Goal: Contribute content: Contribute content

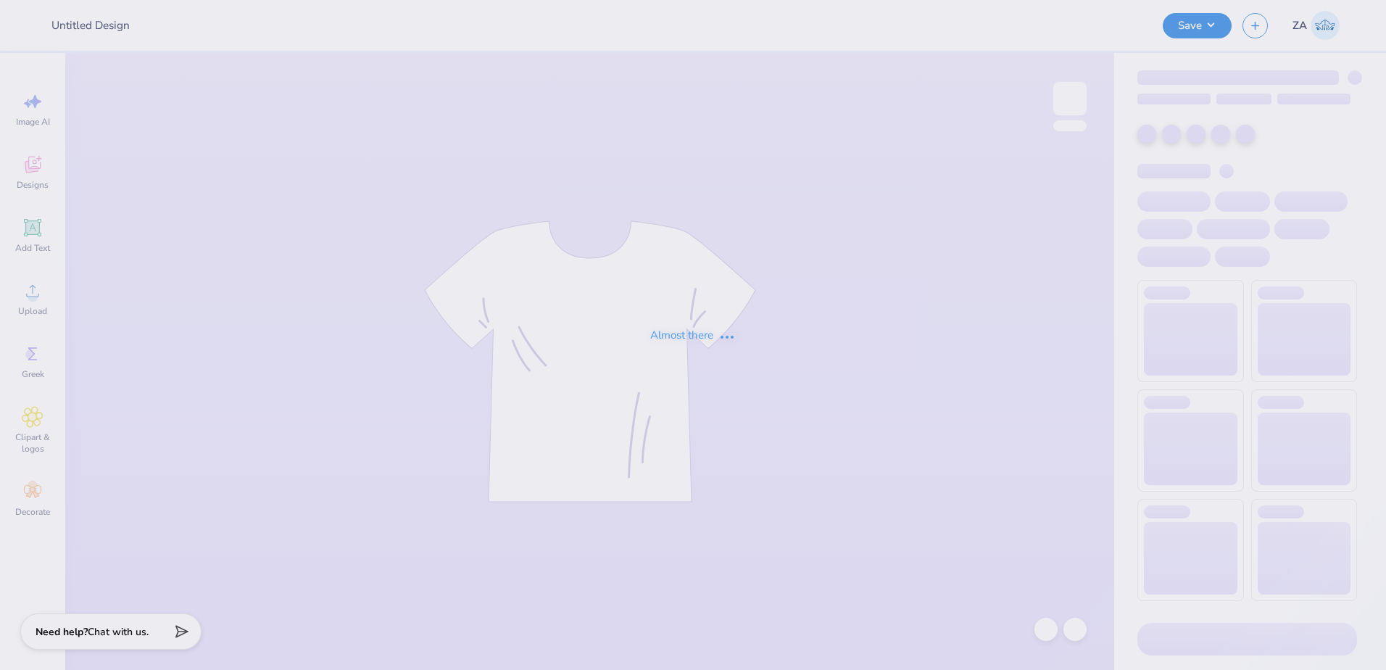
type input "Homecoming Shirts for TTO"
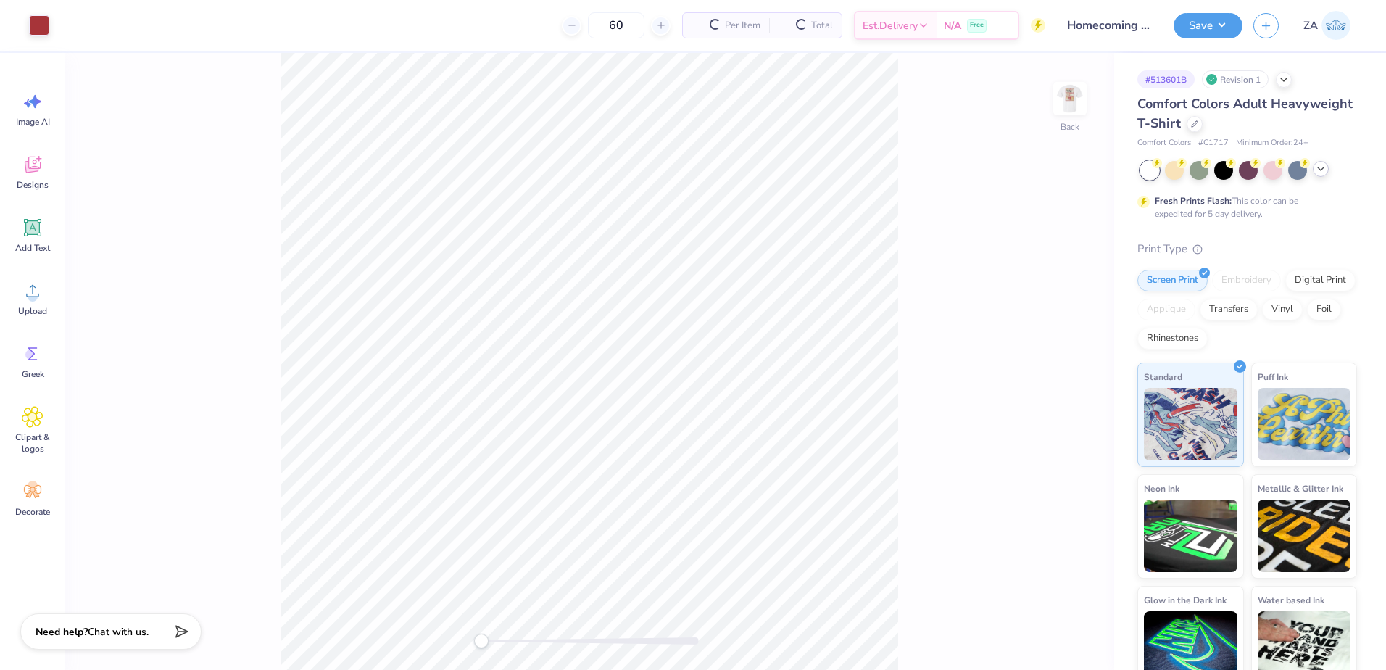
click at [1320, 170] on icon at bounding box center [1321, 169] width 12 height 12
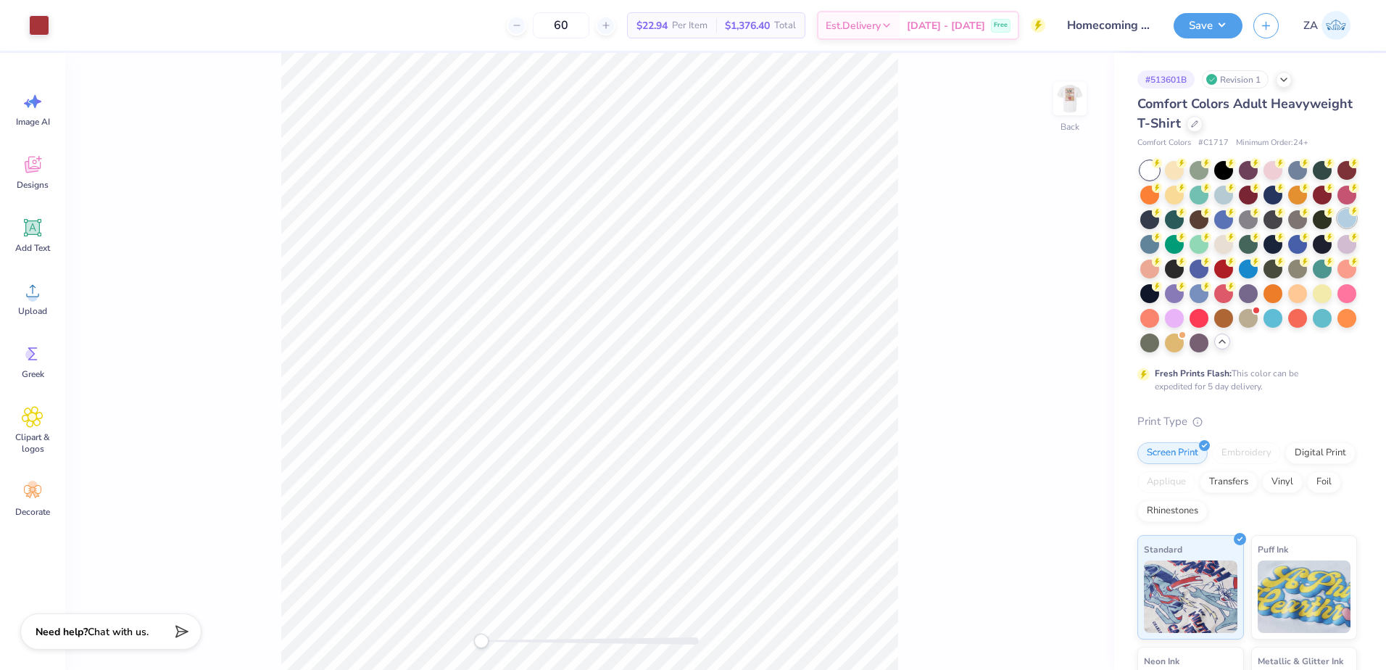
click at [1337, 228] on div at bounding box center [1346, 218] width 19 height 19
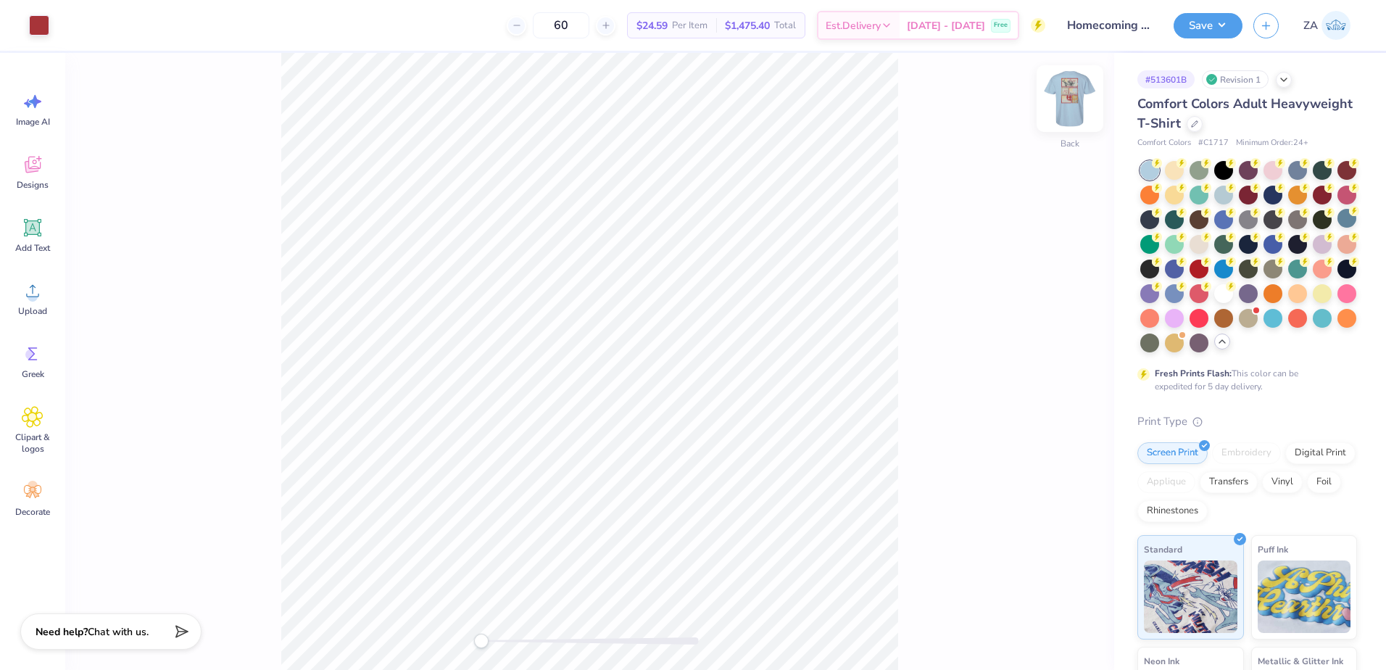
click at [1075, 96] on img at bounding box center [1070, 99] width 58 height 58
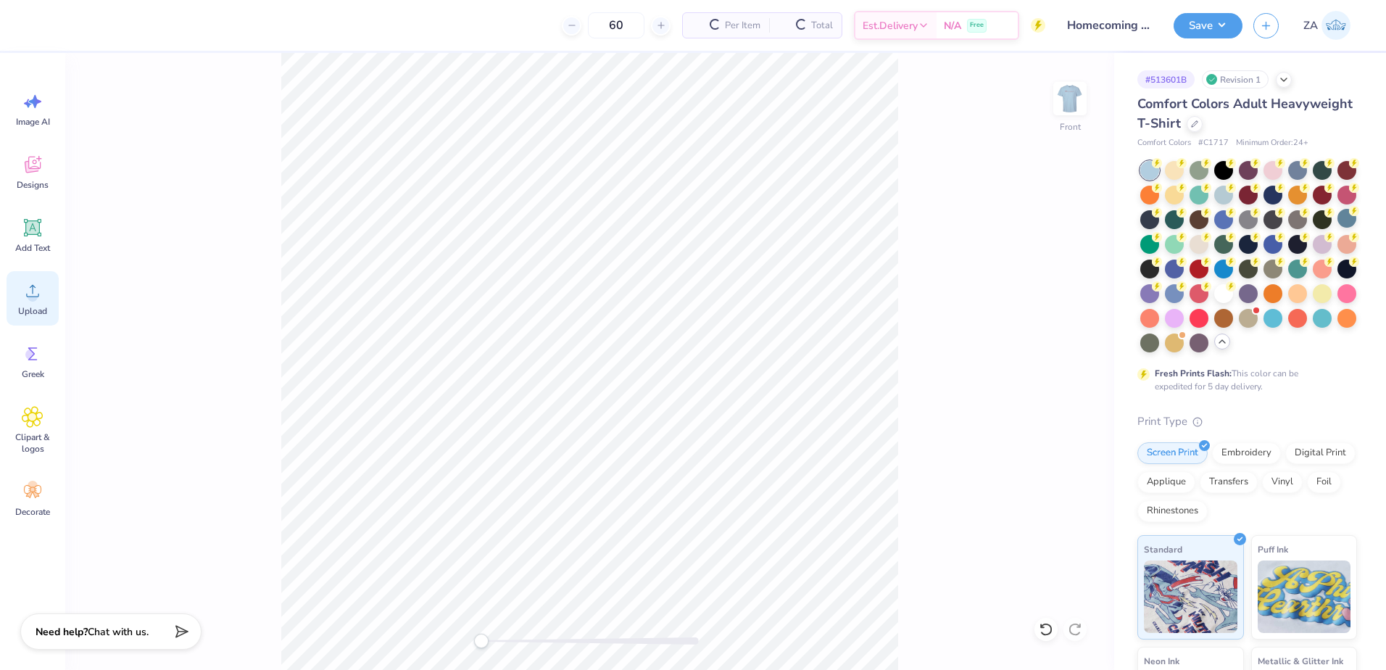
click at [41, 308] on span "Upload" at bounding box center [32, 311] width 29 height 12
click at [20, 287] on div "Upload" at bounding box center [33, 298] width 52 height 54
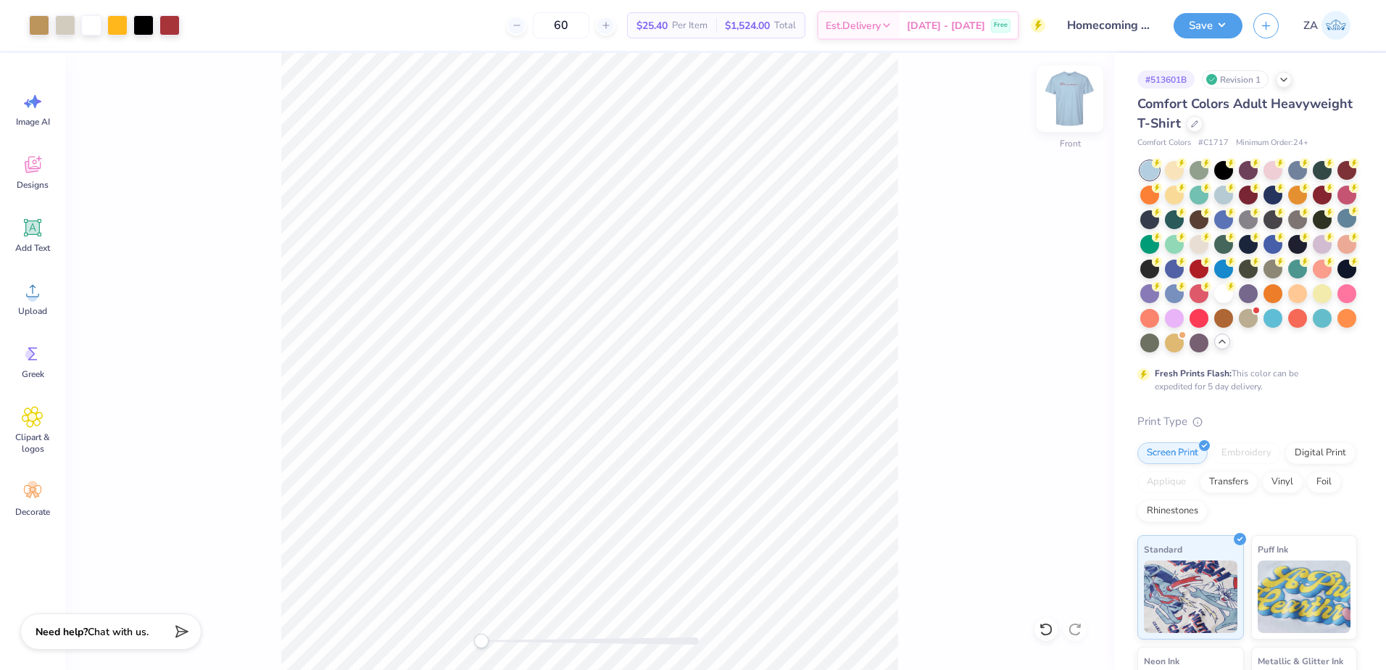
click at [1063, 87] on img at bounding box center [1070, 99] width 58 height 58
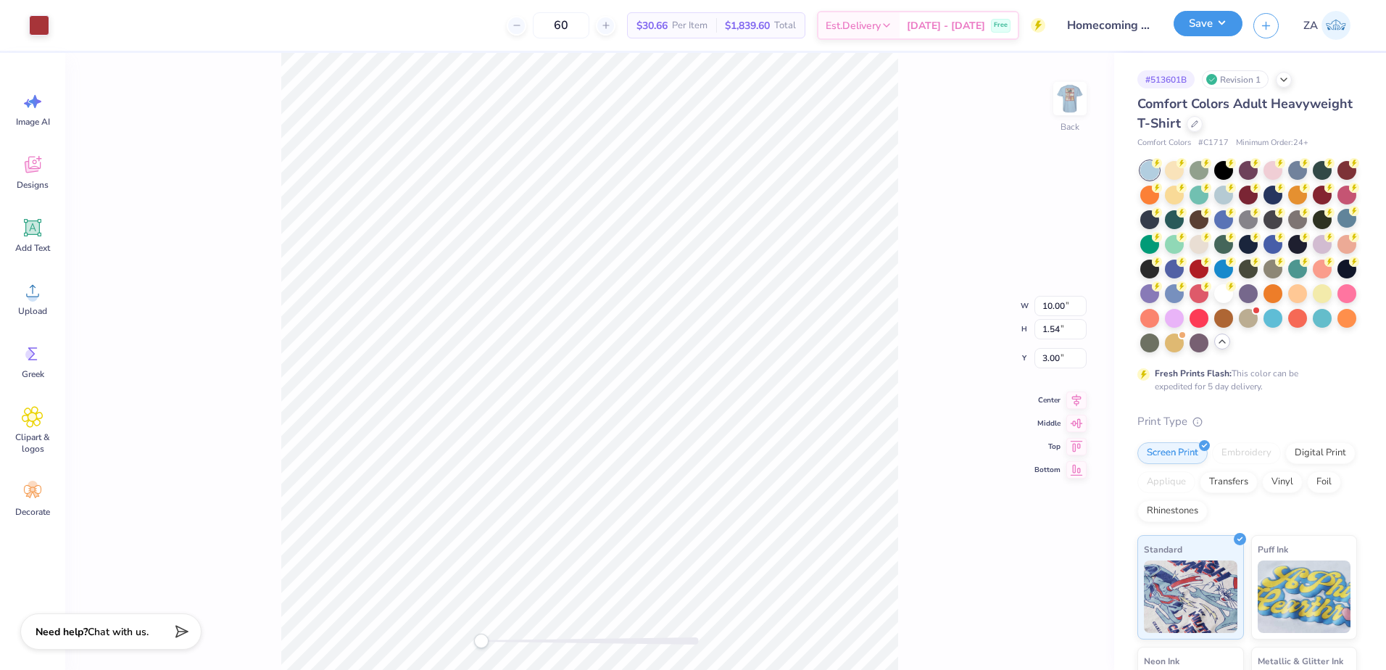
click at [1193, 27] on button "Save" at bounding box center [1207, 23] width 69 height 25
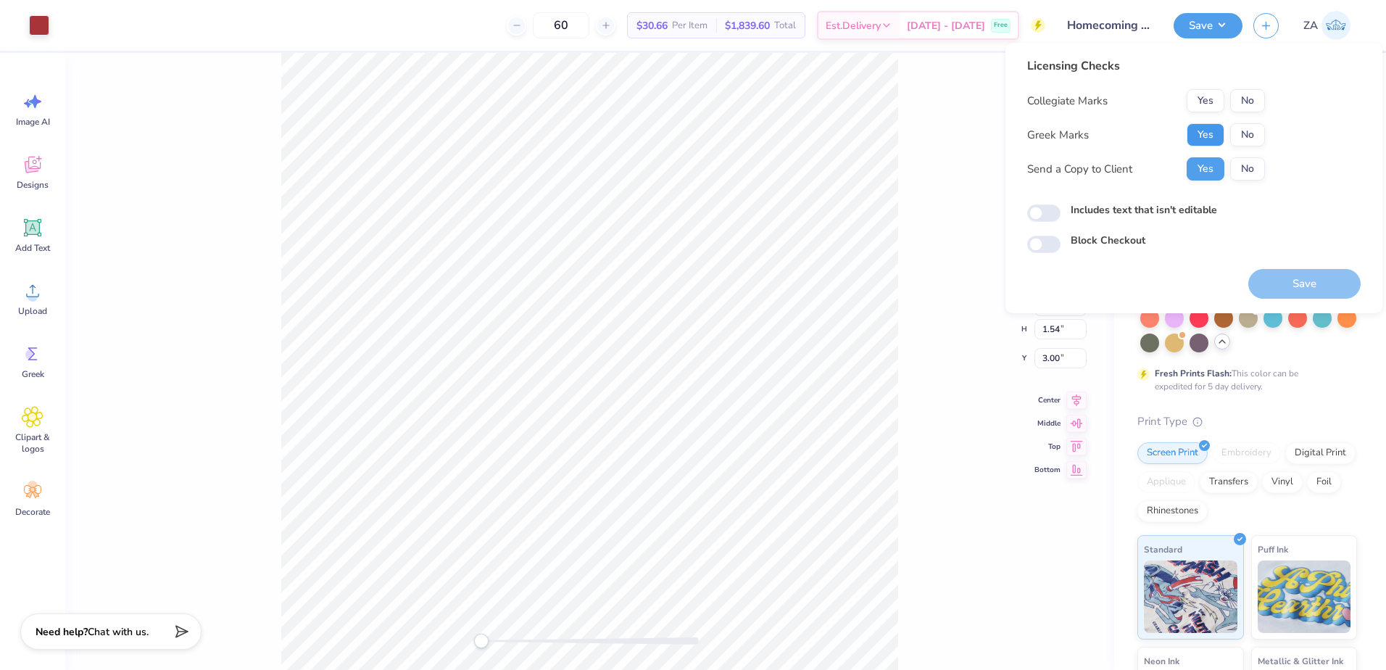
click at [1197, 133] on button "Yes" at bounding box center [1205, 134] width 38 height 23
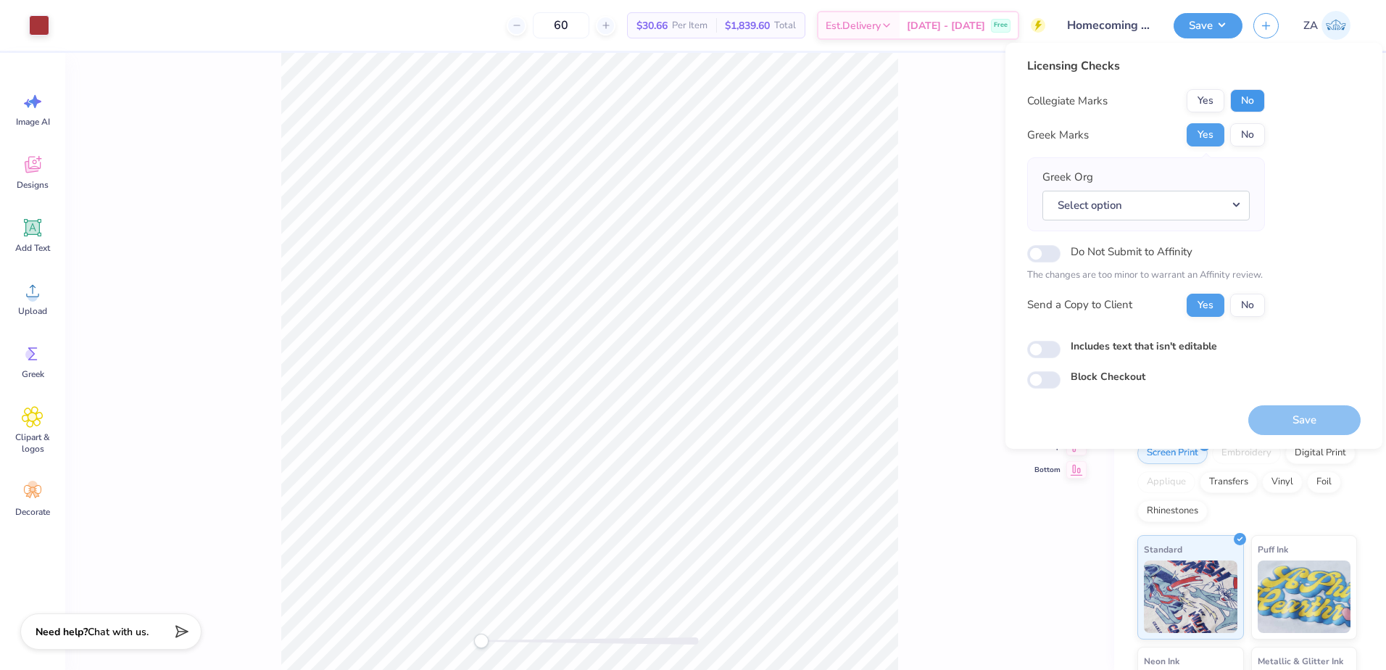
click at [1234, 96] on button "No" at bounding box center [1247, 100] width 35 height 23
click at [1244, 134] on button "No" at bounding box center [1247, 134] width 35 height 23
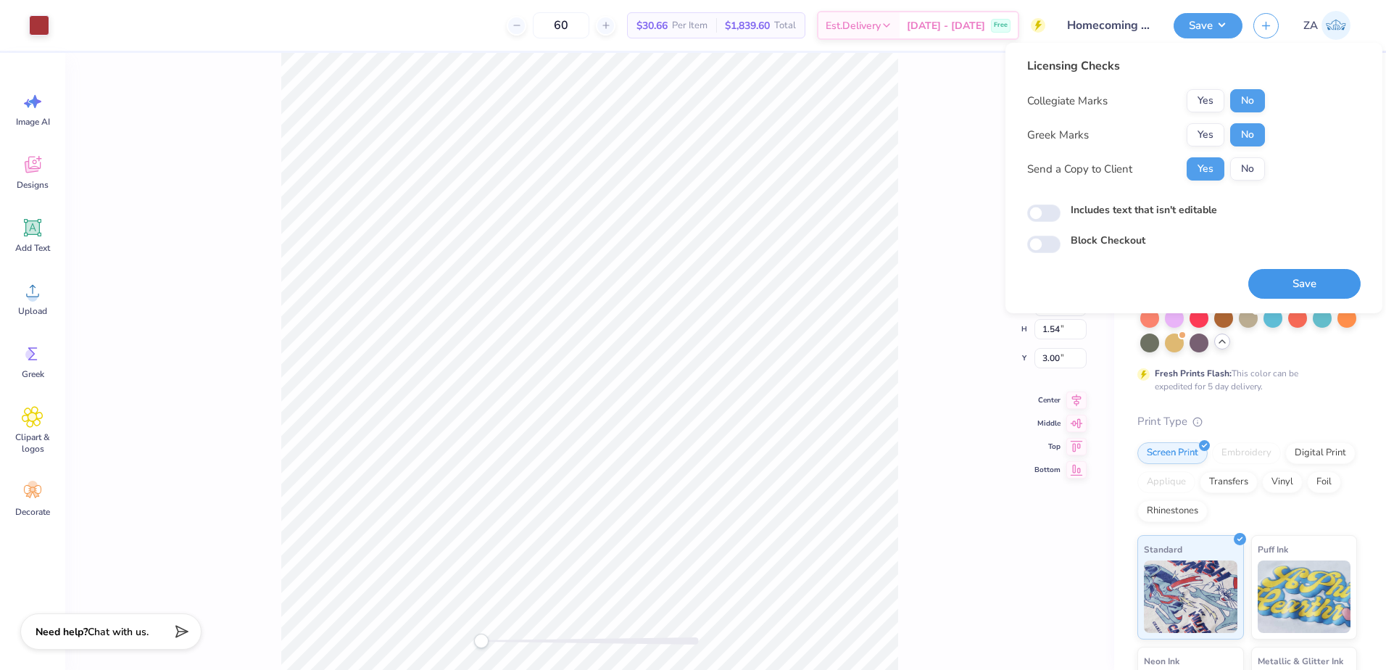
click at [1290, 291] on button "Save" at bounding box center [1304, 284] width 112 height 30
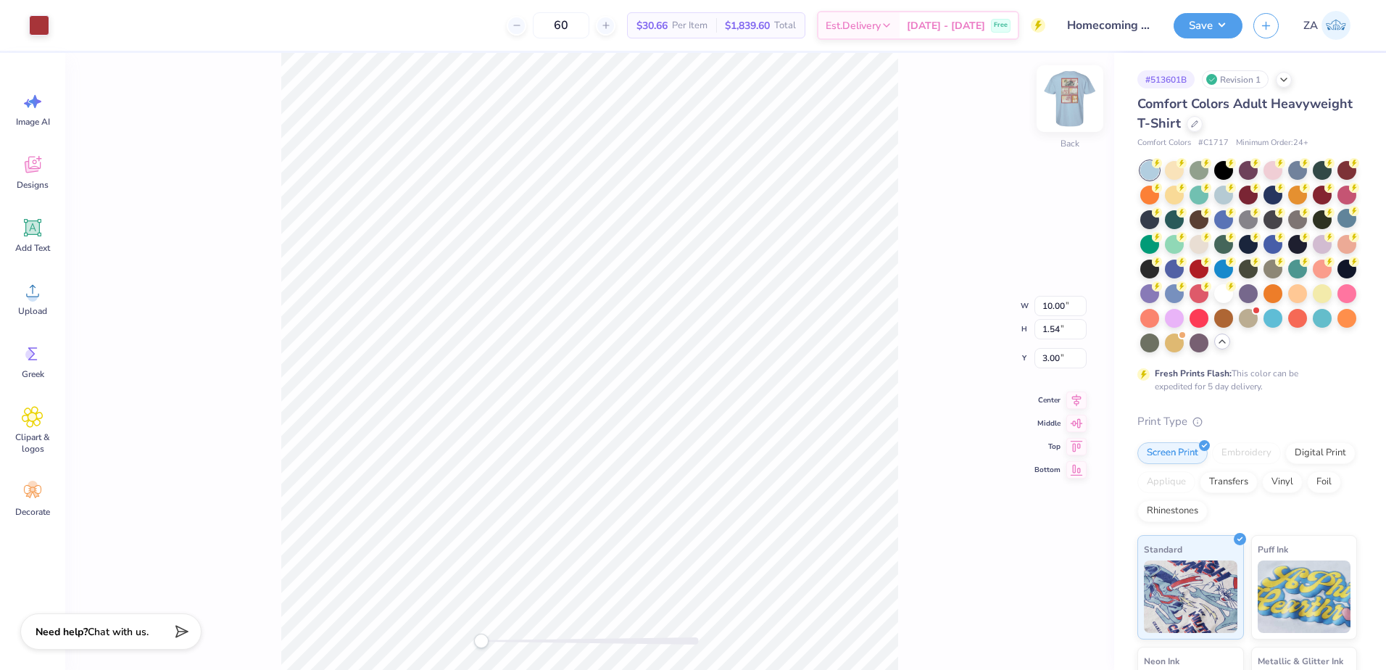
click at [1060, 101] on img at bounding box center [1070, 99] width 58 height 58
type input "10.17"
type input "1.57"
type input "5.39"
drag, startPoint x: 483, startPoint y: 641, endPoint x: 503, endPoint y: 640, distance: 20.3
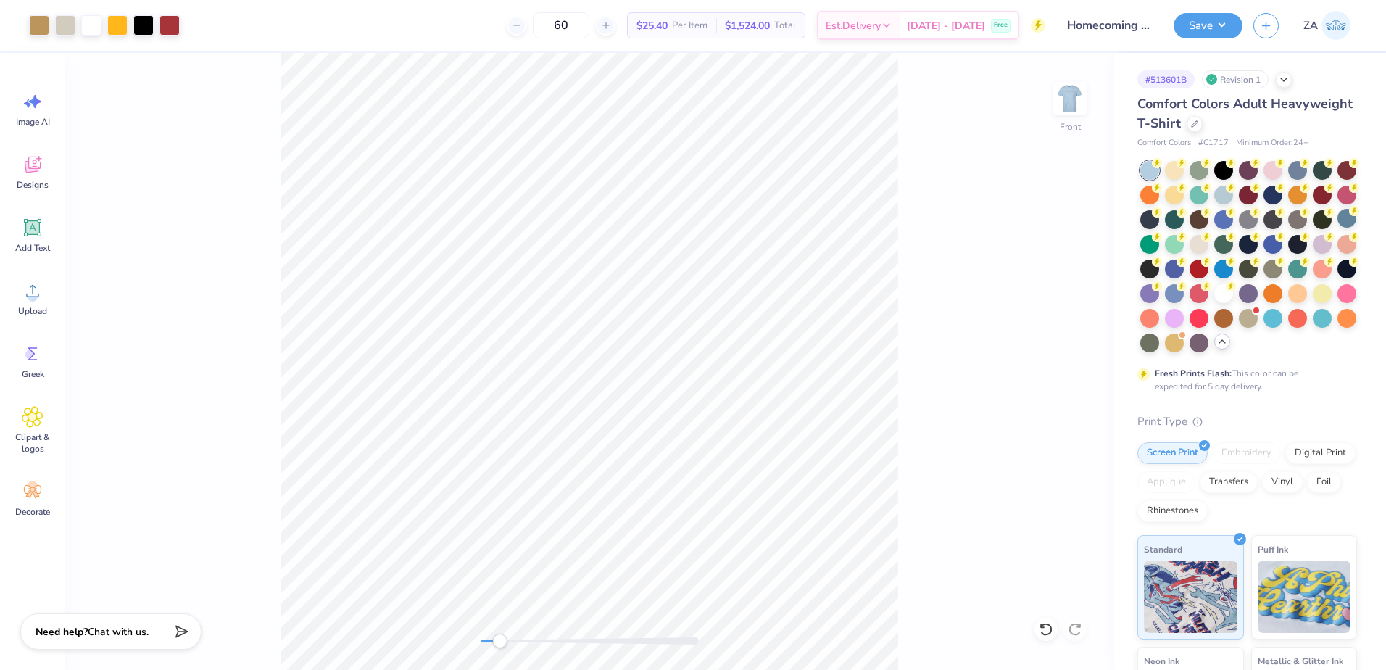
click at [503, 640] on div "Accessibility label" at bounding box center [499, 640] width 14 height 14
click at [34, 225] on icon at bounding box center [33, 228] width 14 height 14
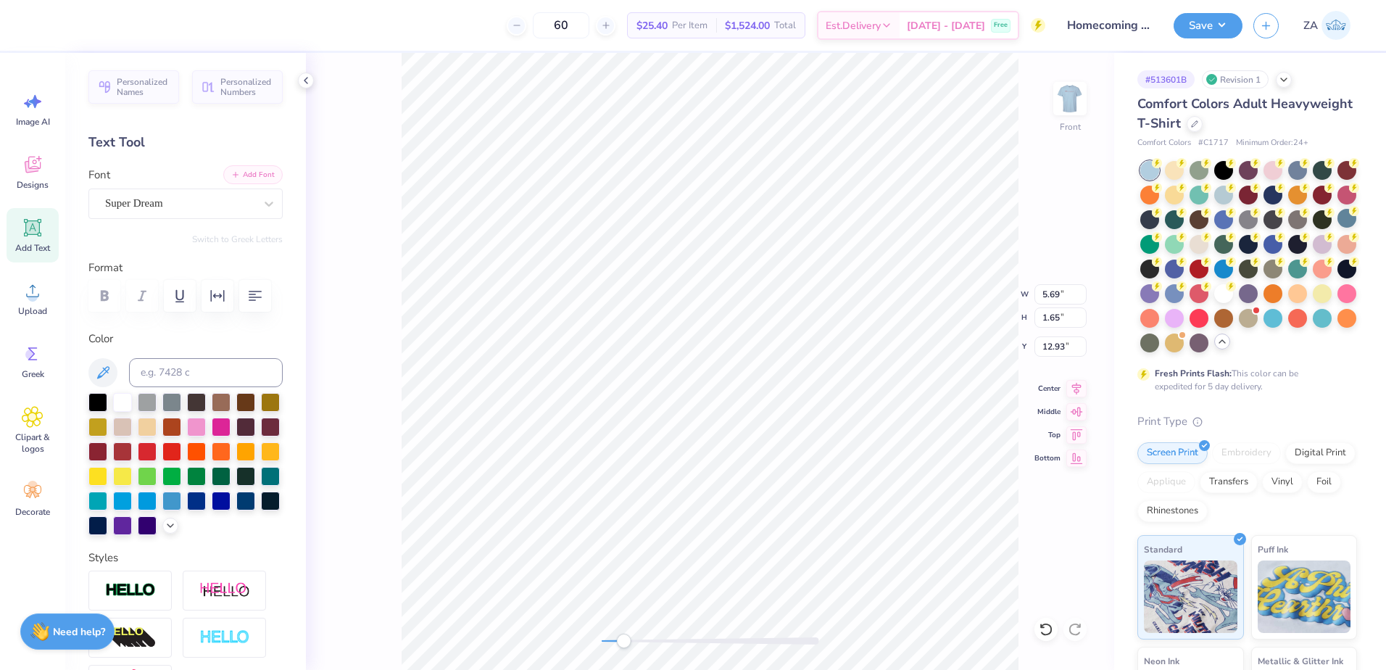
click at [246, 174] on button "Add Font" at bounding box center [252, 174] width 59 height 19
click at [238, 172] on button "Add Font" at bounding box center [252, 174] width 59 height 19
click at [228, 370] on input at bounding box center [206, 372] width 154 height 29
type input "1807"
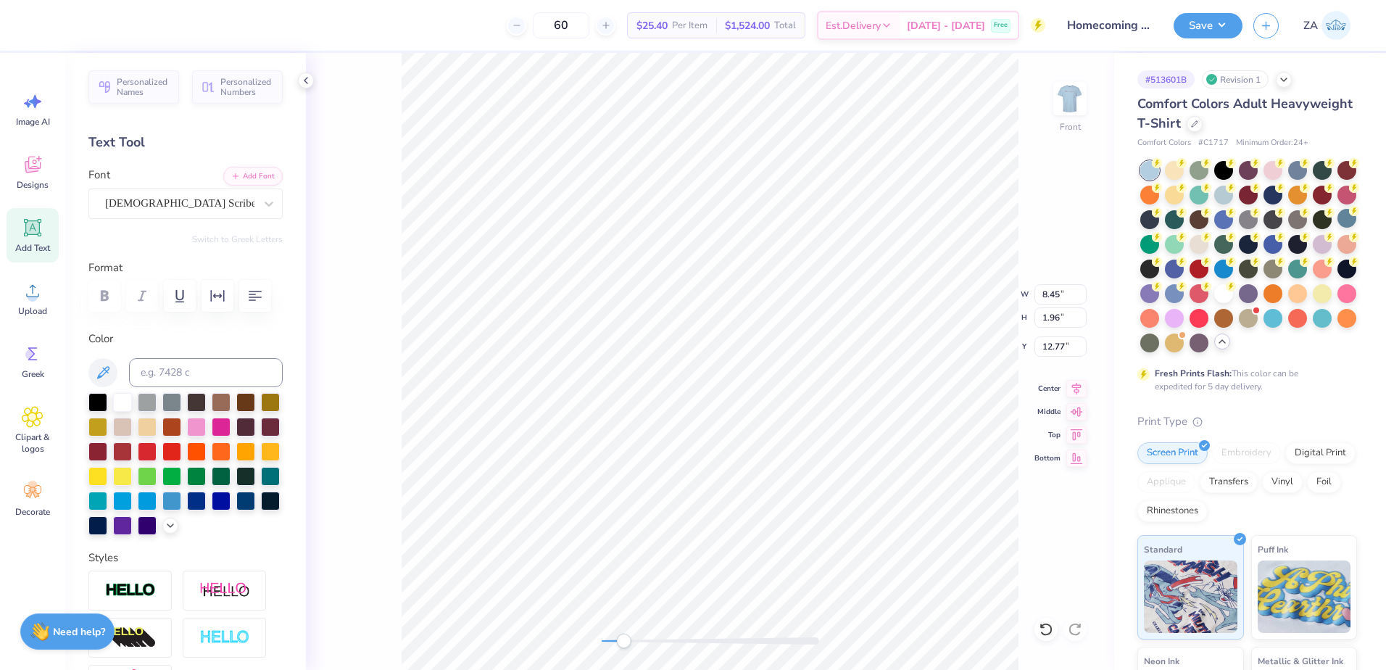
type textarea "Theta Tau"
type input "8.86"
type input "1.86"
type input "12.82"
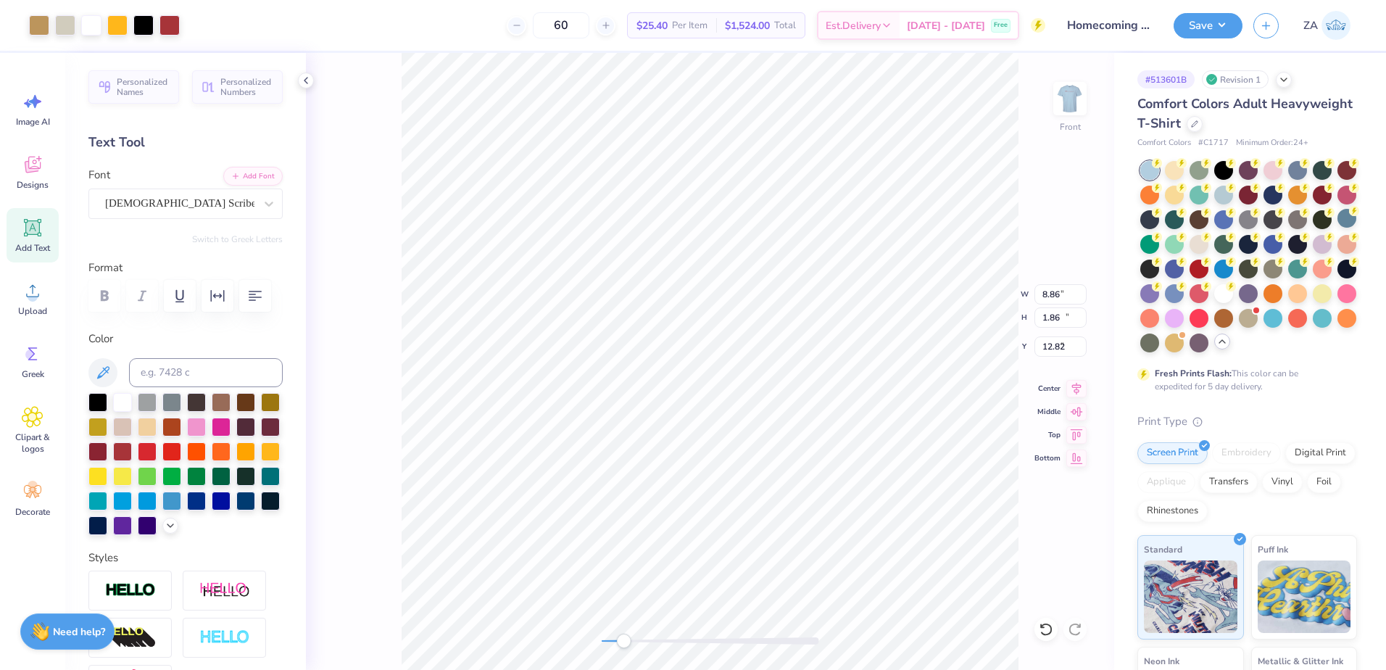
type input "8.99"
type input "13.32"
type input "3.00"
drag, startPoint x: 622, startPoint y: 639, endPoint x: 633, endPoint y: 635, distance: 11.7
click at [631, 639] on div "Accessibility label" at bounding box center [629, 640] width 14 height 14
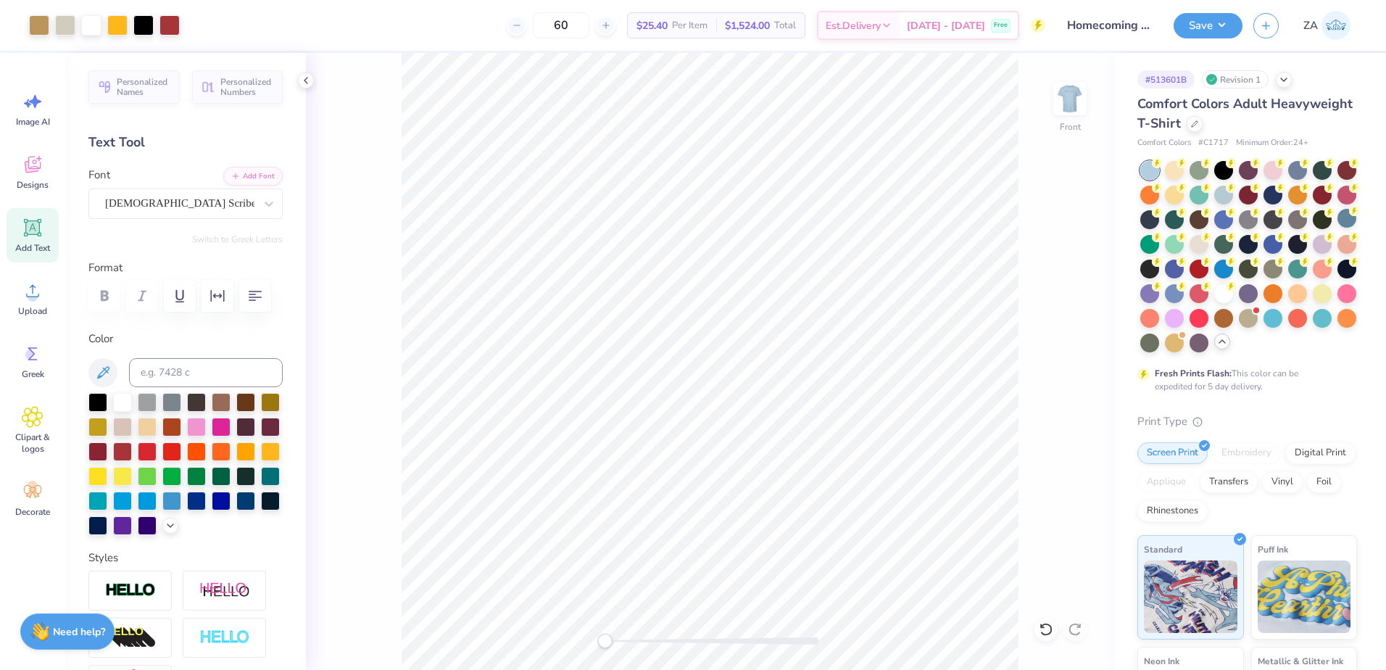
drag, startPoint x: 628, startPoint y: 638, endPoint x: 604, endPoint y: 636, distance: 24.1
click at [604, 636] on div "Accessibility label" at bounding box center [604, 640] width 14 height 14
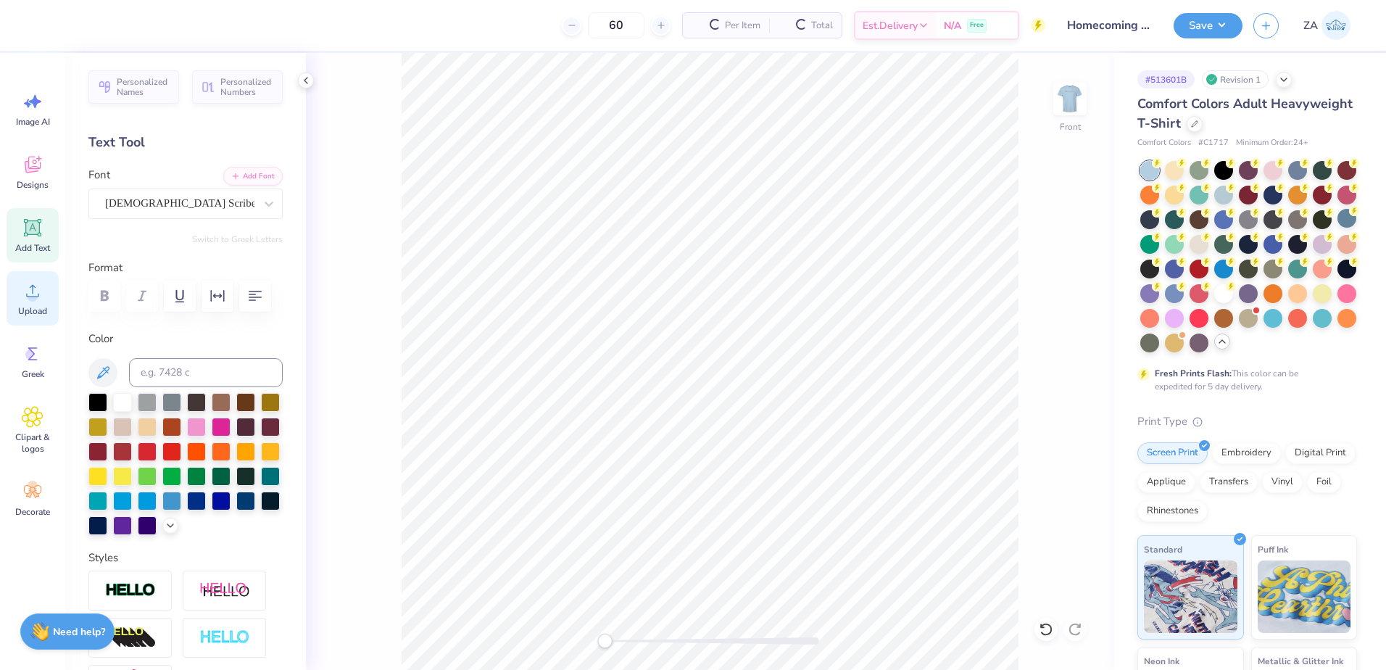
click at [33, 294] on circle at bounding box center [33, 296] width 10 height 10
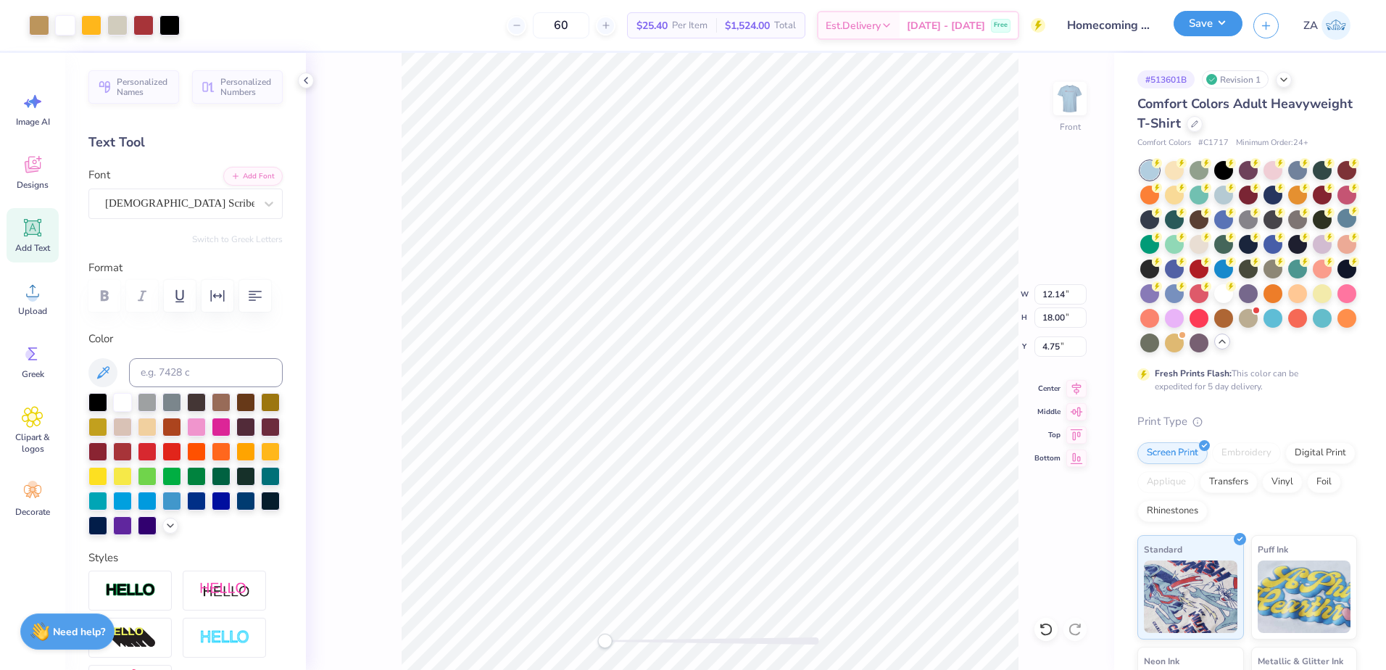
click at [1231, 28] on button "Save" at bounding box center [1207, 23] width 69 height 25
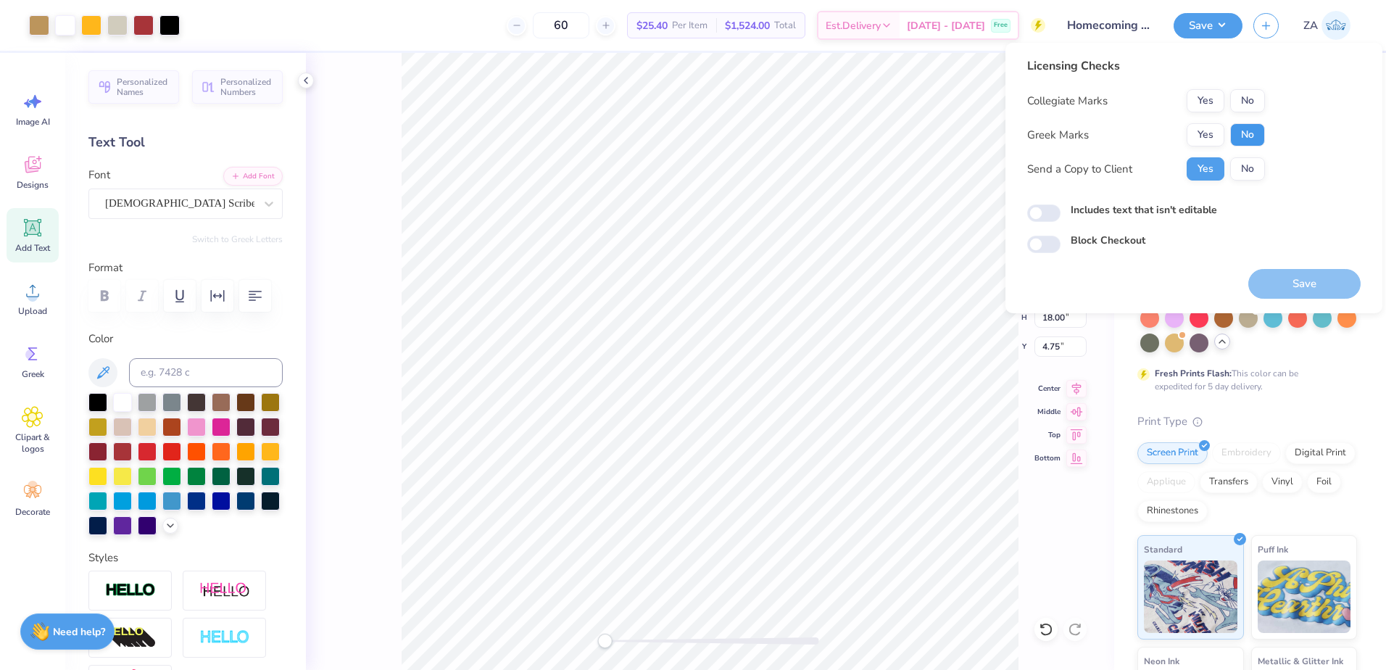
click at [1253, 136] on button "No" at bounding box center [1247, 134] width 35 height 23
click at [1257, 96] on button "No" at bounding box center [1247, 100] width 35 height 23
click at [1292, 283] on button "Save" at bounding box center [1304, 284] width 112 height 30
